Goal: Task Accomplishment & Management: Manage account settings

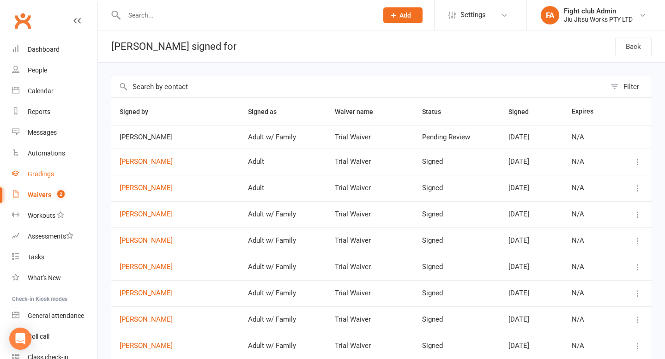
click at [43, 164] on link "Gradings" at bounding box center [54, 174] width 85 height 21
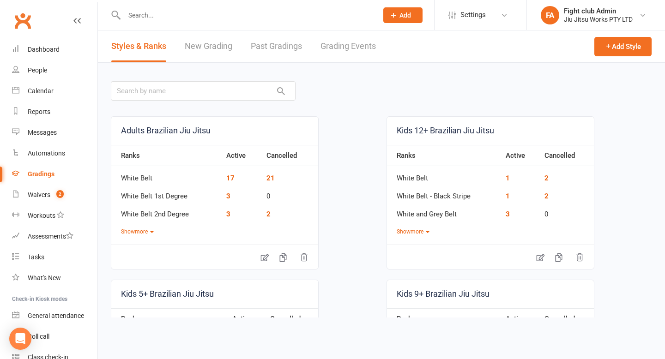
click at [338, 52] on link "Grading Events" at bounding box center [348, 46] width 55 height 32
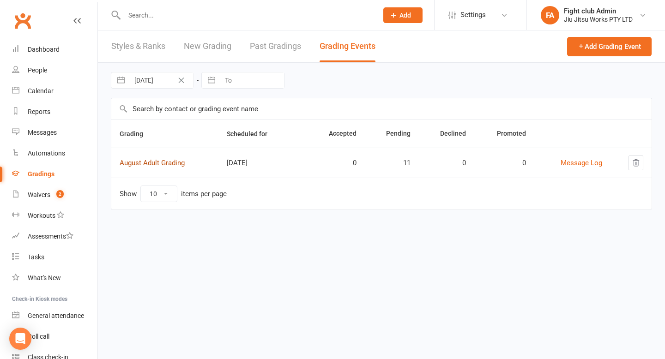
click at [170, 162] on link "August Adult Grading" at bounding box center [152, 163] width 65 height 8
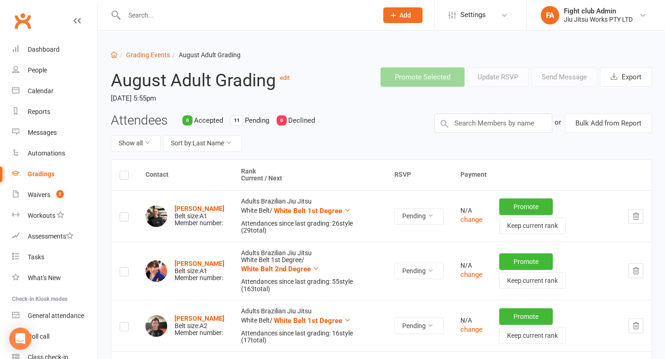
click at [401, 10] on button "Add" at bounding box center [403, 15] width 39 height 16
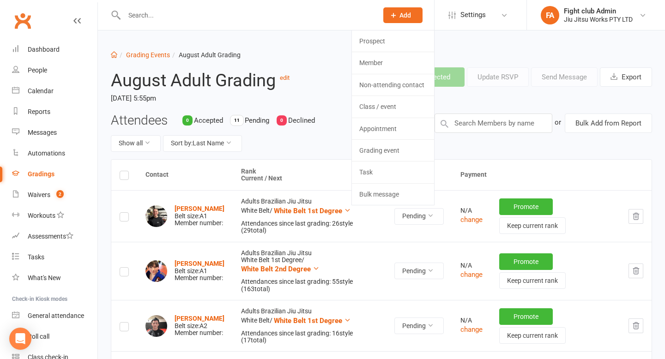
click at [310, 55] on ol "Dashboard Grading Events August Adult Grading" at bounding box center [382, 55] width 542 height 10
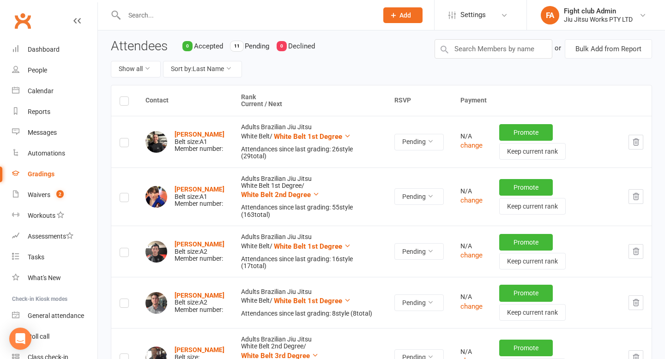
scroll to position [72, 0]
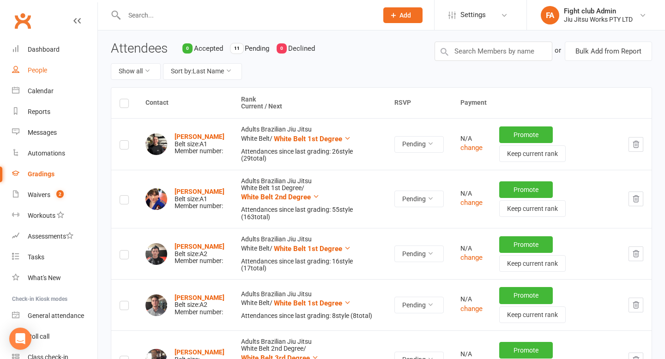
click at [53, 73] on link "People" at bounding box center [54, 70] width 85 height 21
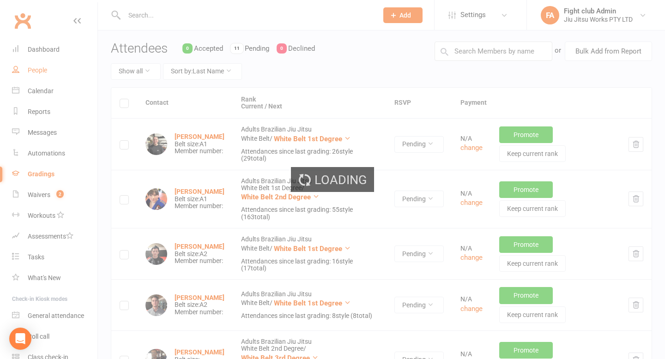
select select "100"
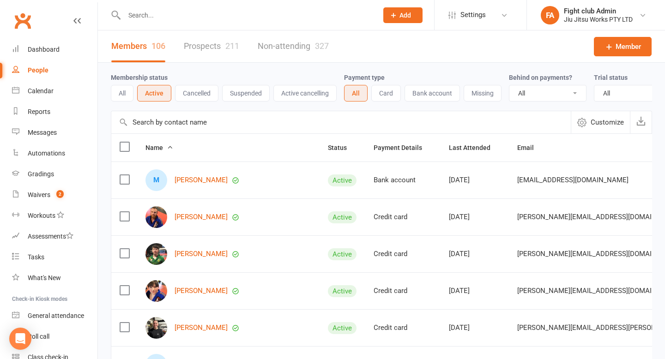
click at [252, 23] on div at bounding box center [241, 15] width 261 height 30
click at [252, 16] on input "text" at bounding box center [247, 15] width 250 height 13
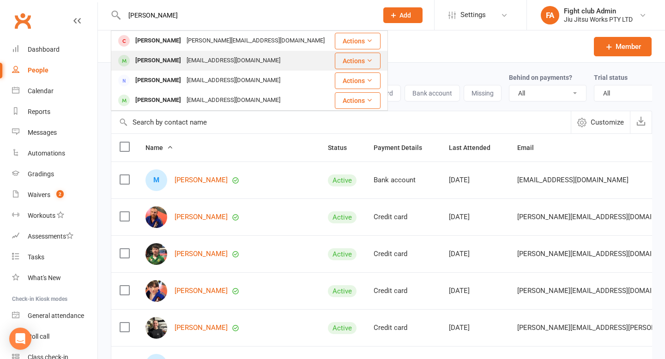
type input "[PERSON_NAME]"
click at [243, 66] on div "[PERSON_NAME] [EMAIL_ADDRESS][DOMAIN_NAME]" at bounding box center [223, 60] width 222 height 19
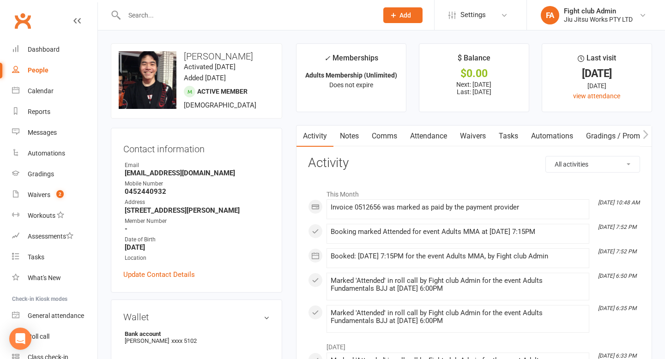
click at [207, 55] on h3 "[PERSON_NAME]" at bounding box center [197, 56] width 156 height 10
copy h3 "[PERSON_NAME]"
select select "100"
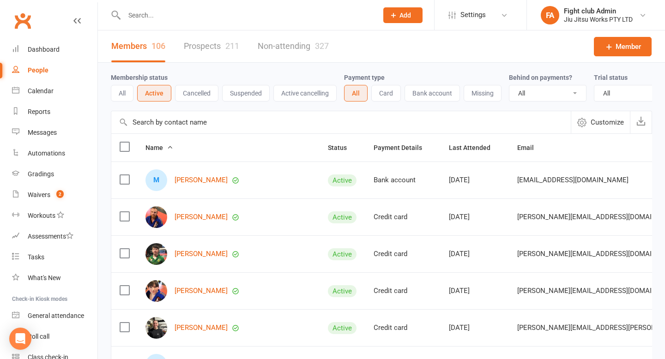
click at [237, 18] on input "text" at bounding box center [247, 15] width 250 height 13
paste input "[PERSON_NAME]"
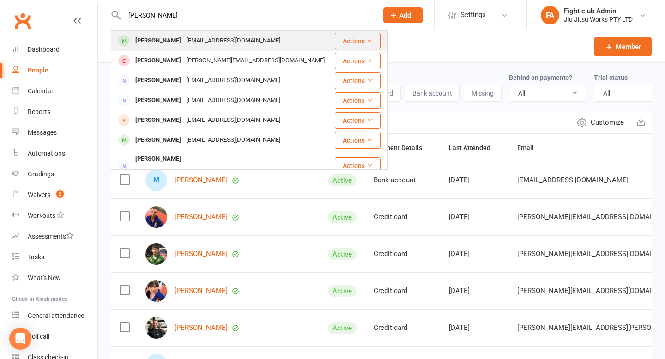
type input "[PERSON_NAME]"
click at [352, 42] on button "Actions" at bounding box center [358, 41] width 46 height 17
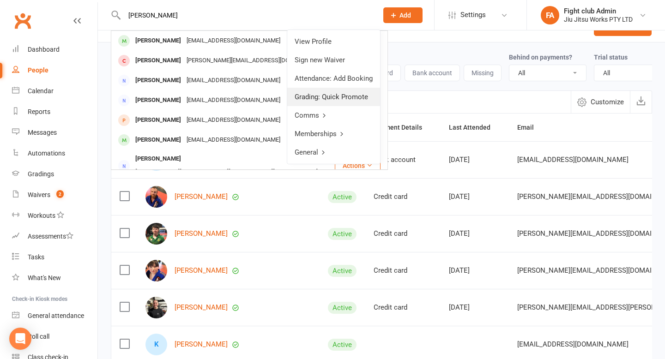
scroll to position [14, 0]
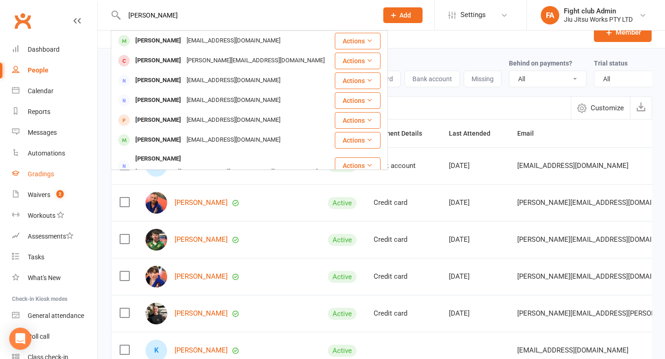
click at [41, 181] on link "Gradings" at bounding box center [54, 174] width 85 height 21
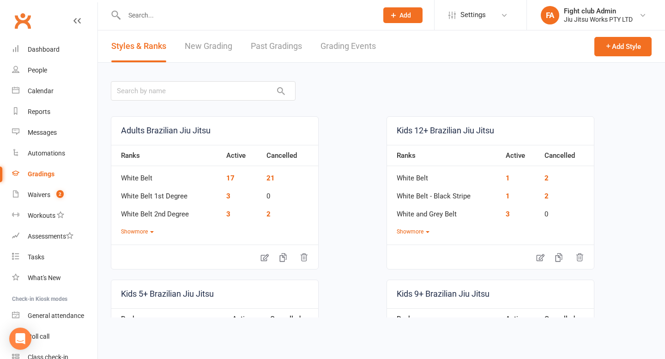
click at [196, 49] on link "New Grading" at bounding box center [209, 46] width 48 height 32
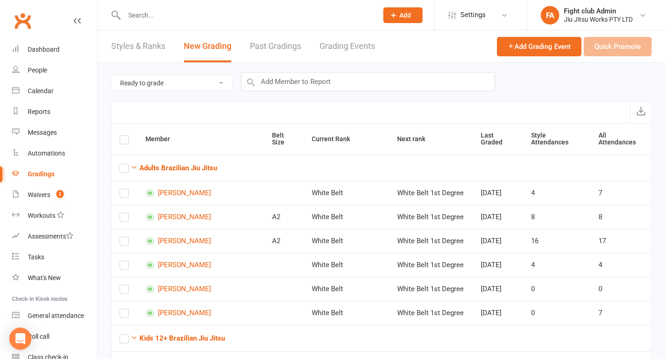
click at [287, 55] on link "Past Gradings" at bounding box center [275, 46] width 51 height 32
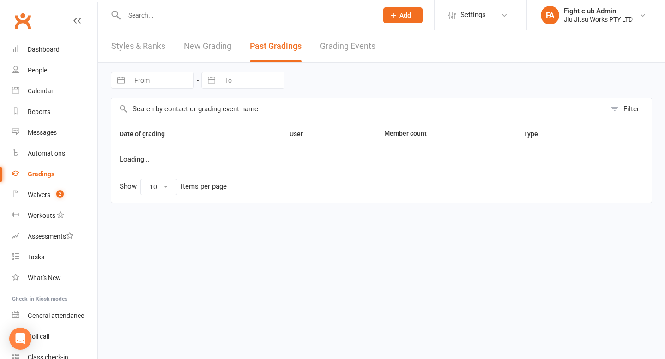
click at [135, 44] on link "Styles & Ranks" at bounding box center [138, 46] width 54 height 32
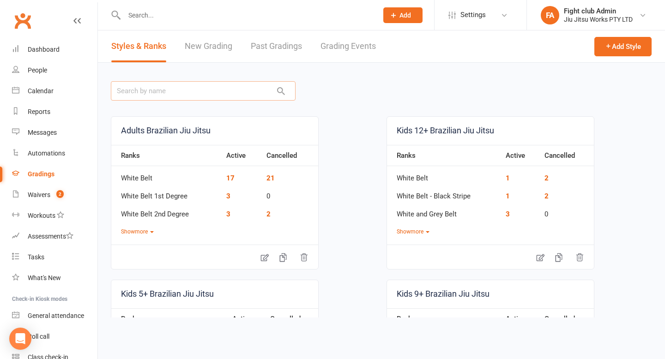
click at [220, 92] on input "text" at bounding box center [203, 90] width 185 height 19
paste input "[PERSON_NAME]"
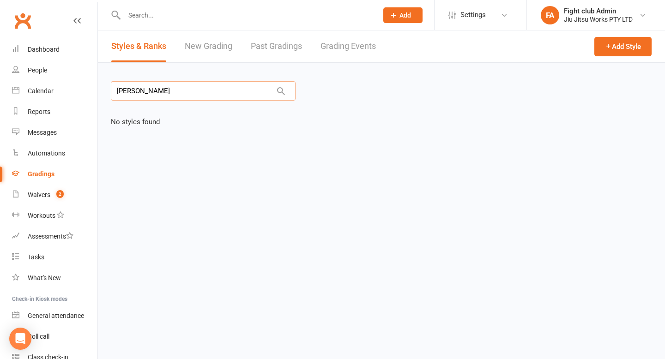
type input "[PERSON_NAME]"
click at [205, 55] on link "New Grading" at bounding box center [209, 46] width 48 height 32
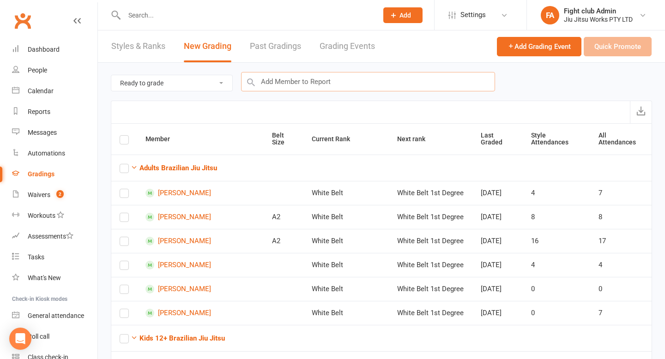
click at [287, 81] on input "text" at bounding box center [368, 81] width 254 height 19
paste input "[PERSON_NAME]"
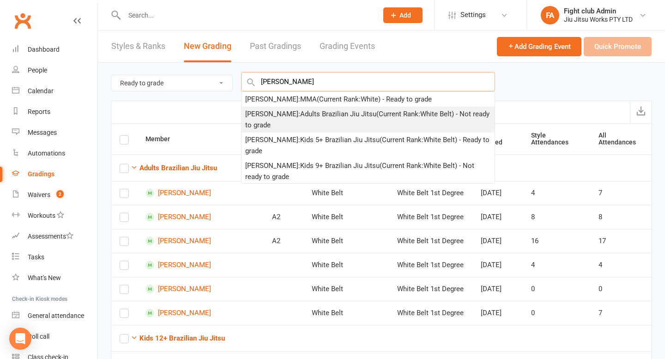
type input "[PERSON_NAME]"
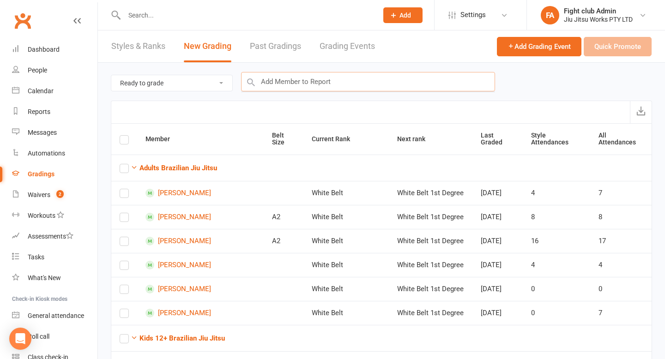
click at [297, 88] on input "text" at bounding box center [368, 81] width 254 height 19
paste input "[PERSON_NAME]"
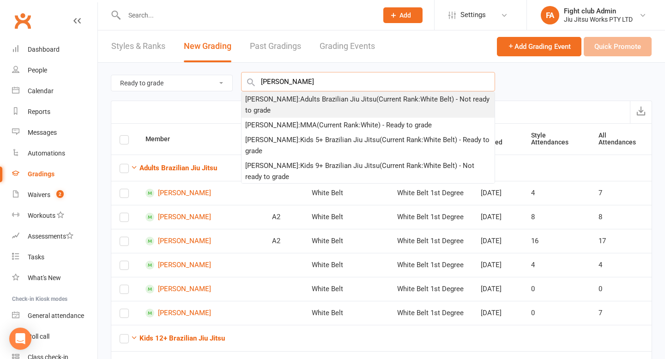
type input "[PERSON_NAME]"
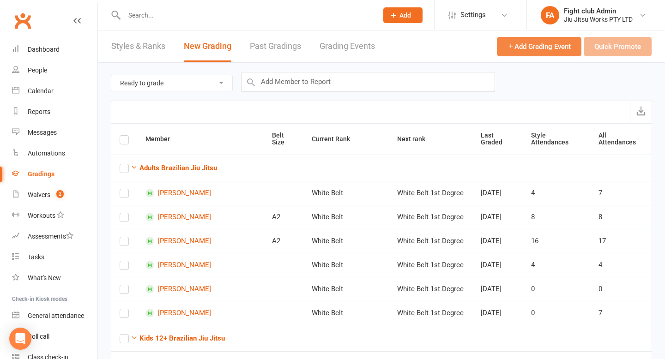
click at [559, 52] on button "Add Grading Event" at bounding box center [539, 46] width 85 height 19
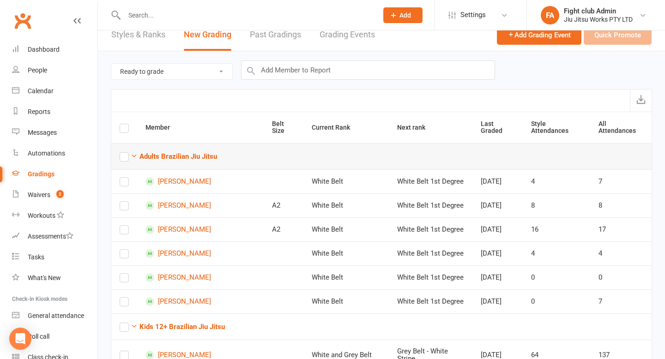
scroll to position [12, 0]
click at [265, 74] on input "text" at bounding box center [368, 69] width 254 height 19
paste input "[PERSON_NAME]"
type input "[PERSON_NAME]"
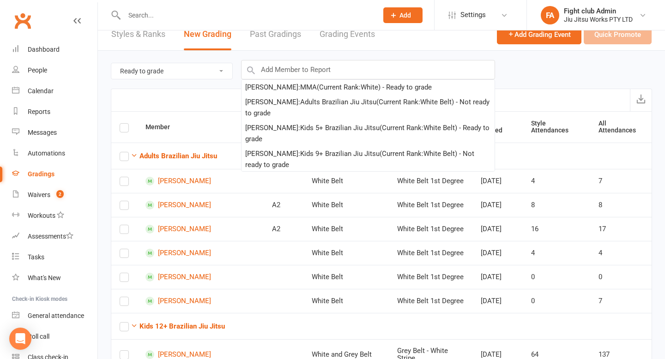
click at [229, 73] on select "Ready to grade All members enrolled in a style Active members enrolled in a sty…" at bounding box center [171, 71] width 121 height 16
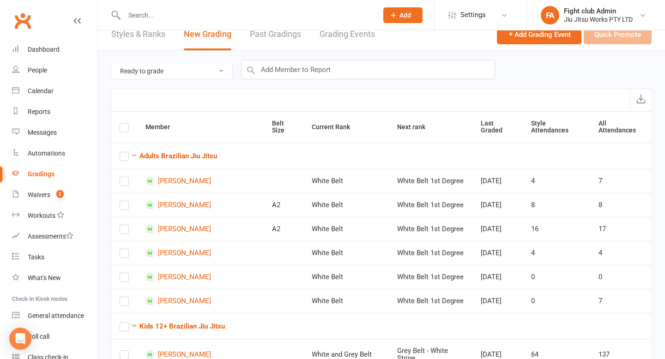
select select "all_members_in_style"
click at [265, 74] on input "text" at bounding box center [368, 69] width 254 height 19
paste input "[PERSON_NAME]"
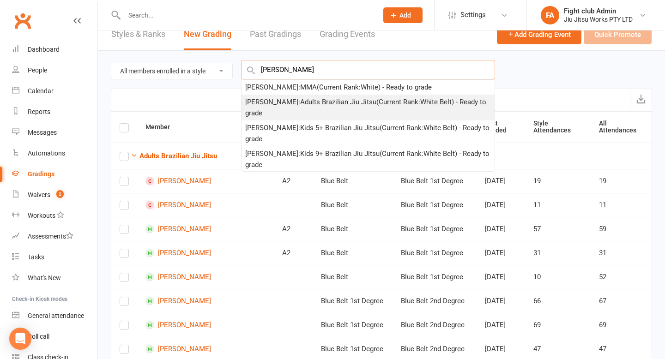
type input "[PERSON_NAME]"
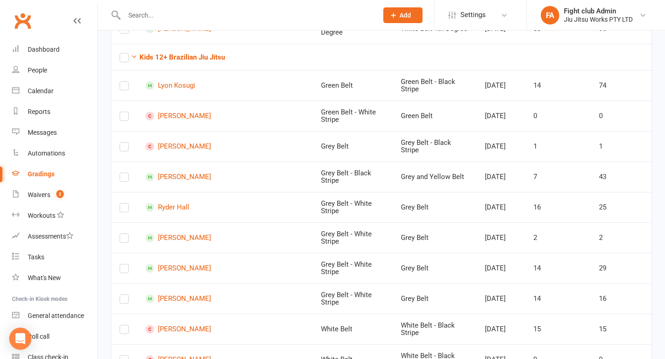
scroll to position [1127, 0]
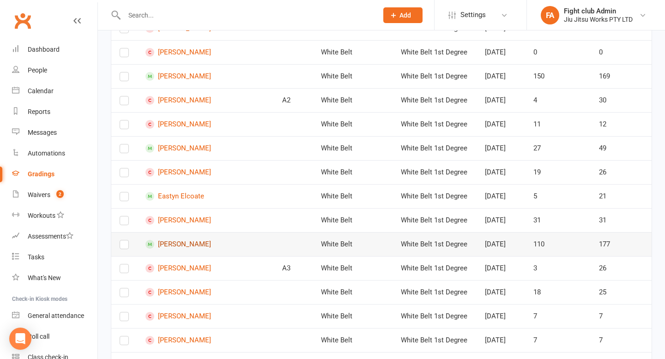
click at [159, 240] on link "[PERSON_NAME]" at bounding box center [206, 244] width 120 height 9
click at [128, 247] on label at bounding box center [124, 247] width 9 height 0
click at [128, 241] on input "checkbox" at bounding box center [124, 241] width 9 height 0
click at [177, 240] on link "[PERSON_NAME]" at bounding box center [206, 244] width 120 height 9
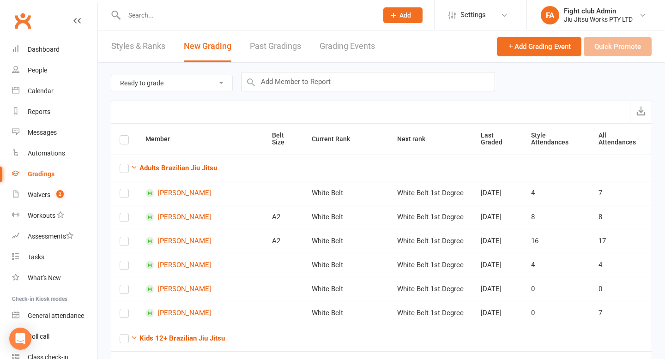
click at [186, 93] on div "Ready to grade All members enrolled in a style Active members enrolled in a sty…" at bounding box center [382, 82] width 542 height 38
click at [186, 87] on select "Ready to grade All members enrolled in a style Active members enrolled in a sty…" at bounding box center [171, 83] width 121 height 16
select select "active_members_in_style"
click at [282, 86] on input "text" at bounding box center [368, 81] width 254 height 19
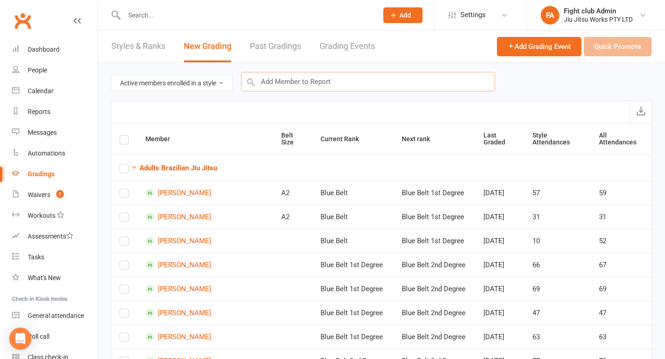
paste input "[PERSON_NAME]"
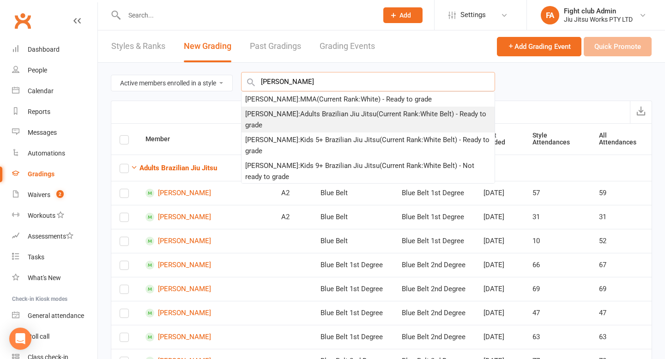
type input "[PERSON_NAME]"
click at [298, 112] on div "[PERSON_NAME] : Adults [DEMOGRAPHIC_DATA] [PERSON_NAME] (Current Rank: White Be…" at bounding box center [368, 120] width 246 height 22
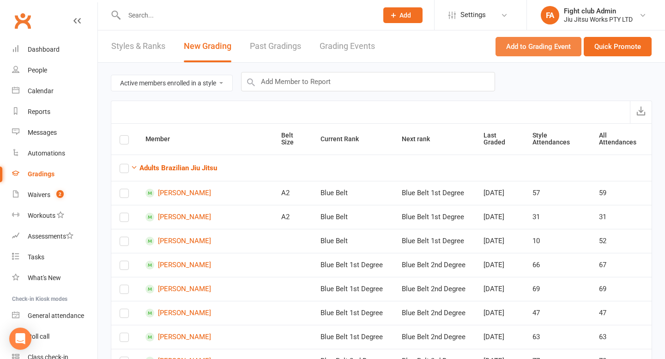
click at [562, 51] on button "Add to Grading Event" at bounding box center [539, 46] width 86 height 19
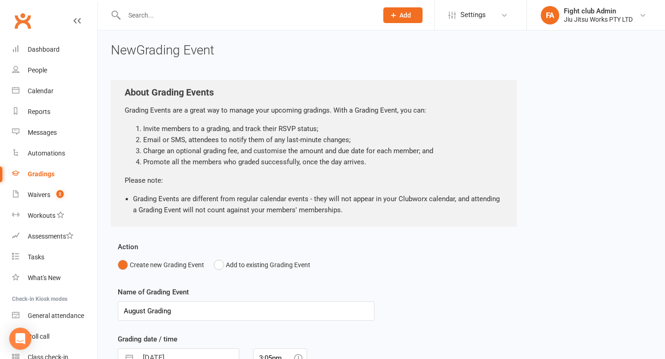
scroll to position [91, 0]
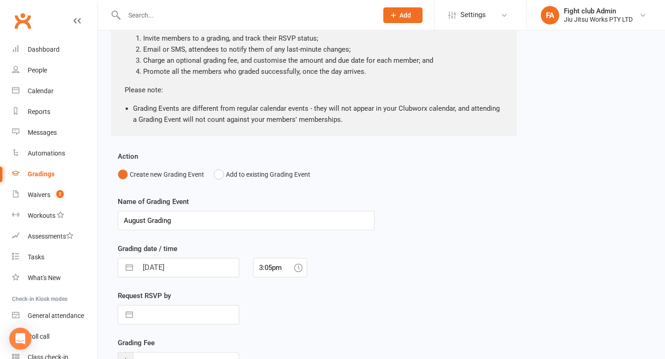
click at [212, 188] on div "Action Create new Grading Event Add to existing Grading Event Name of Grading E…" at bounding box center [246, 290] width 271 height 279
click at [214, 181] on button "Add to existing Grading Event" at bounding box center [262, 175] width 97 height 18
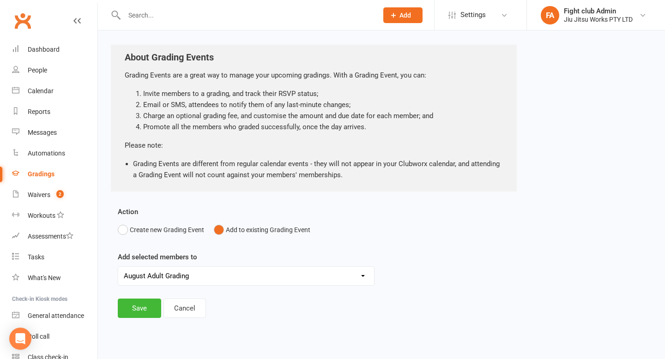
scroll to position [35, 0]
click at [154, 304] on button "Save" at bounding box center [139, 308] width 43 height 19
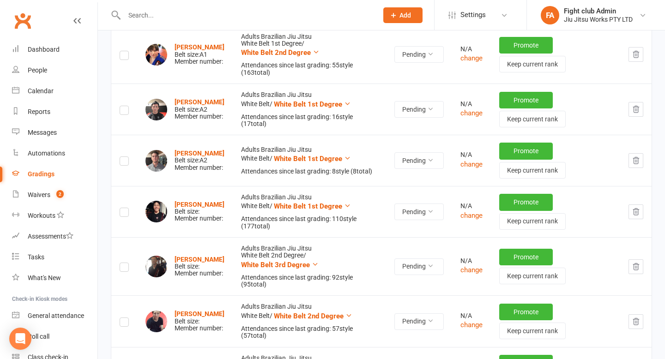
scroll to position [213, 0]
